Goal: Navigation & Orientation: Find specific page/section

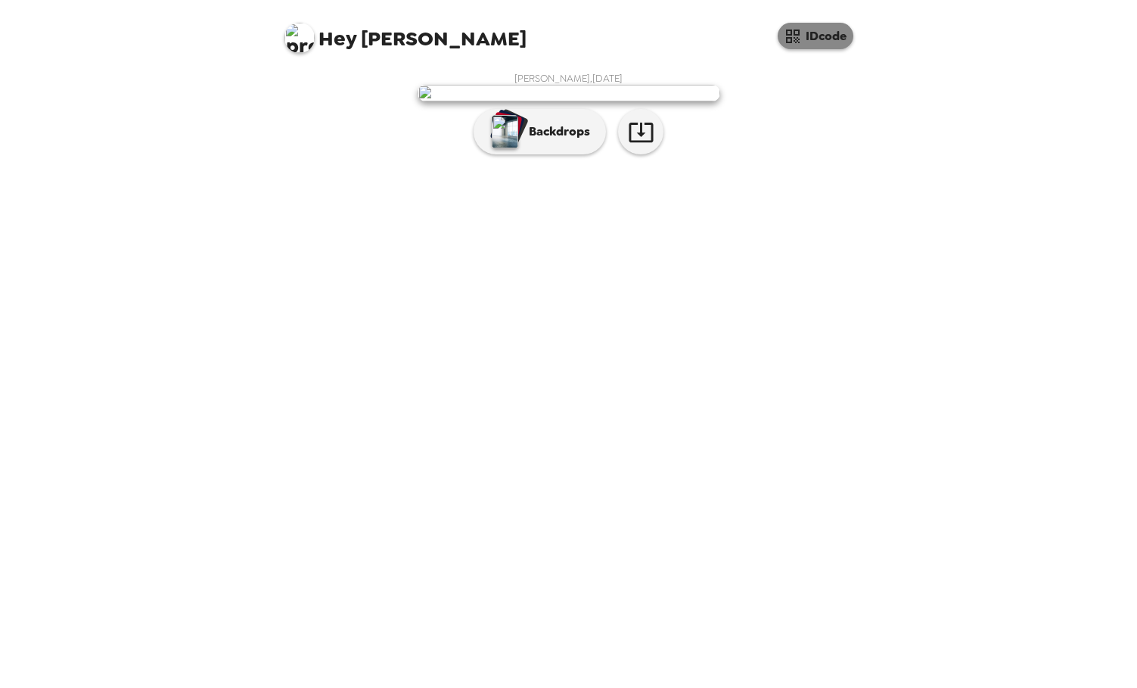
click at [802, 45] on button "IDcode" at bounding box center [816, 36] width 76 height 26
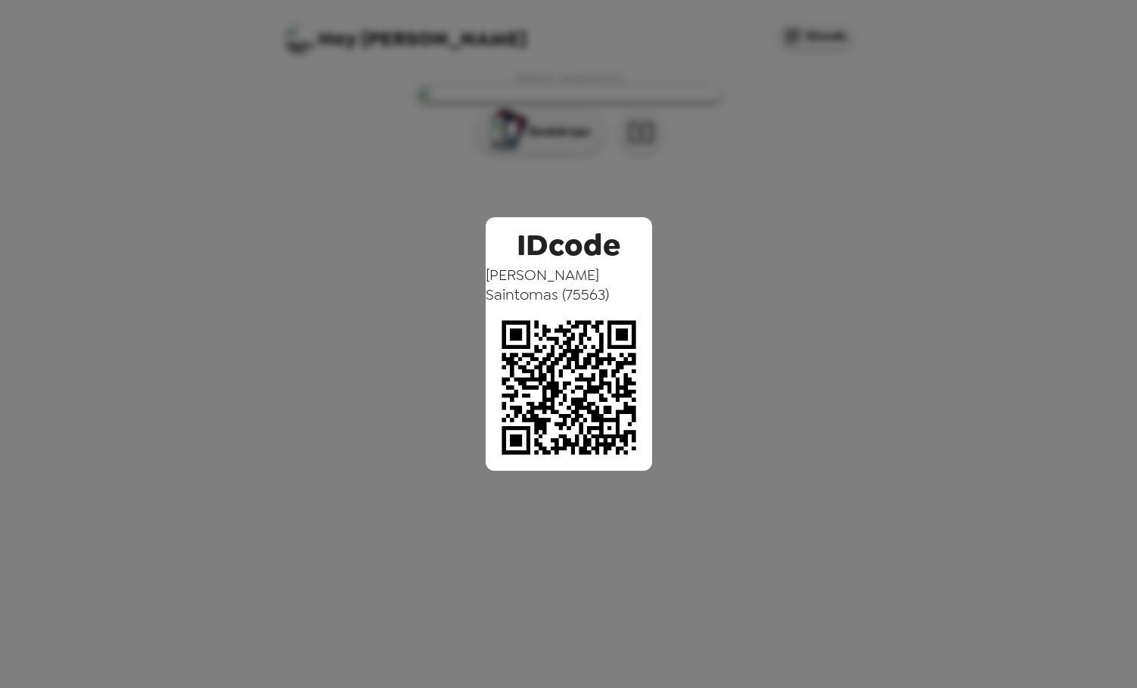
click at [842, 95] on div "IDcode [PERSON_NAME] ( 75563 )" at bounding box center [568, 344] width 1137 height 688
